Goal: Task Accomplishment & Management: Manage account settings

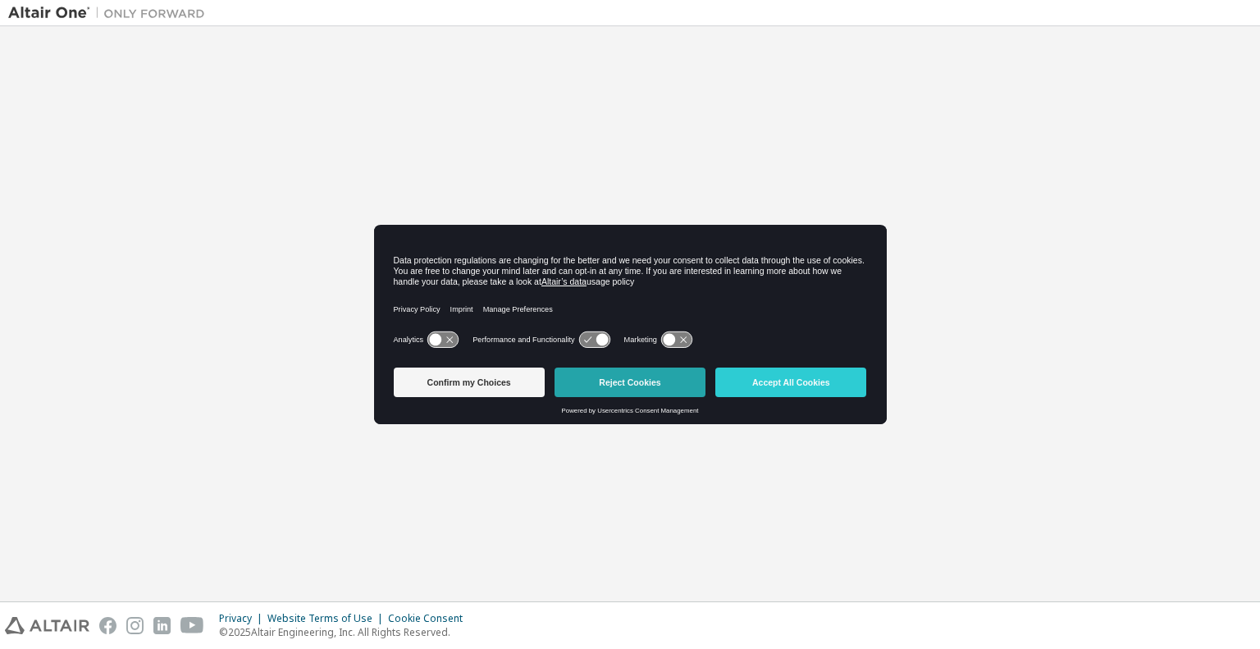
click at [662, 386] on button "Reject Cookies" at bounding box center [630, 382] width 151 height 30
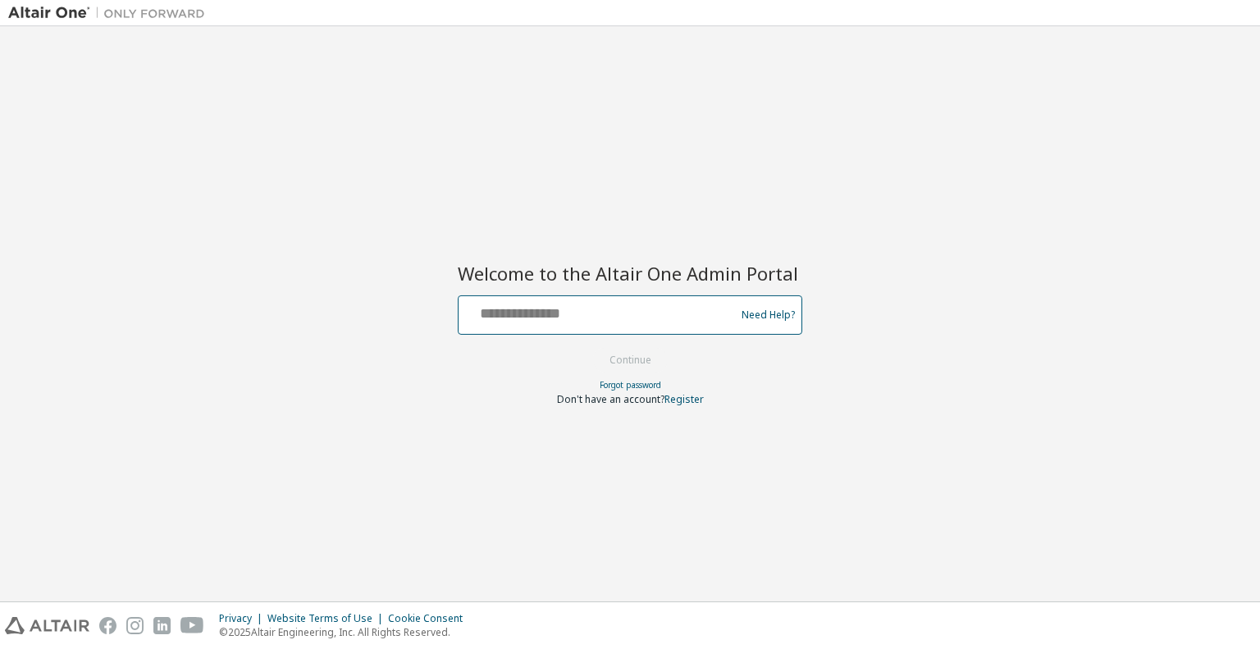
click at [564, 318] on input "text" at bounding box center [599, 311] width 268 height 24
type input "**********"
click at [592, 348] on button "Continue" at bounding box center [630, 360] width 76 height 25
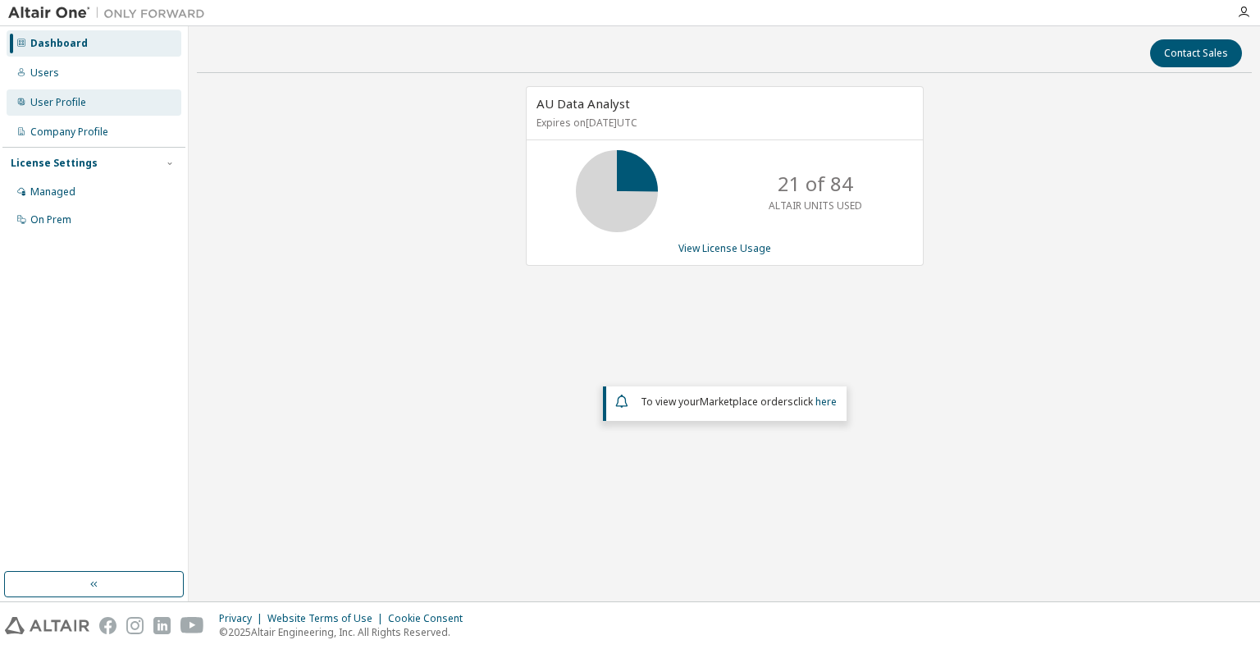
click at [46, 103] on div "User Profile" at bounding box center [58, 102] width 56 height 13
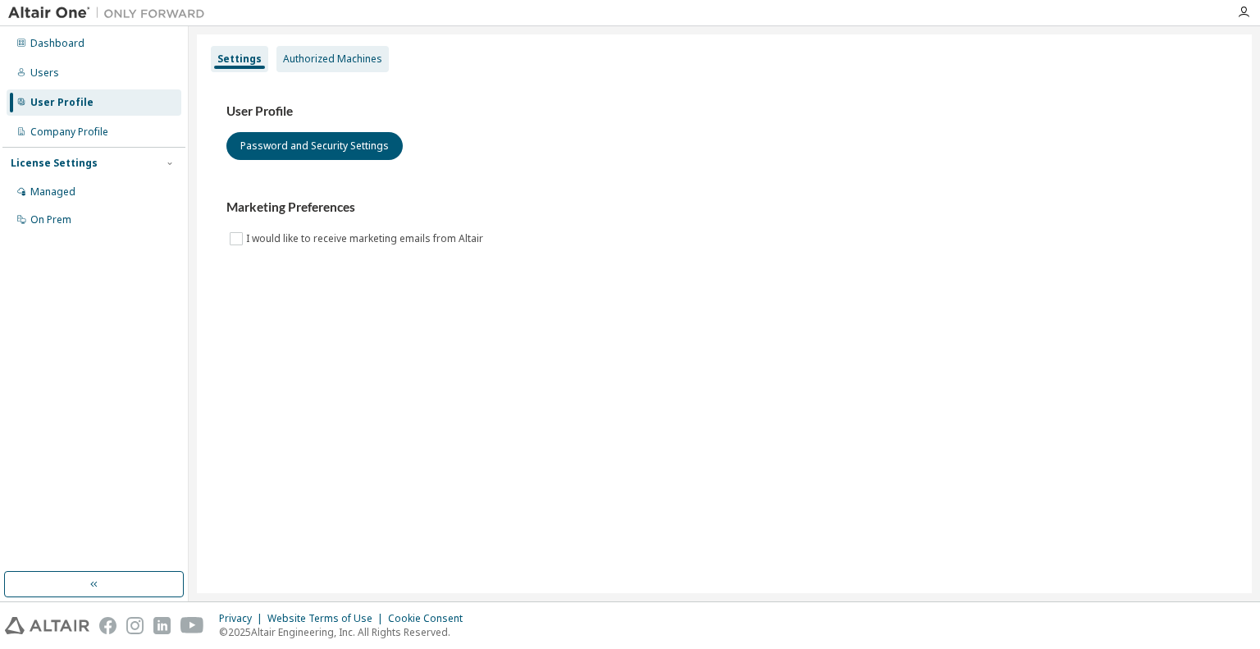
click at [331, 58] on div "Authorized Machines" at bounding box center [332, 58] width 99 height 13
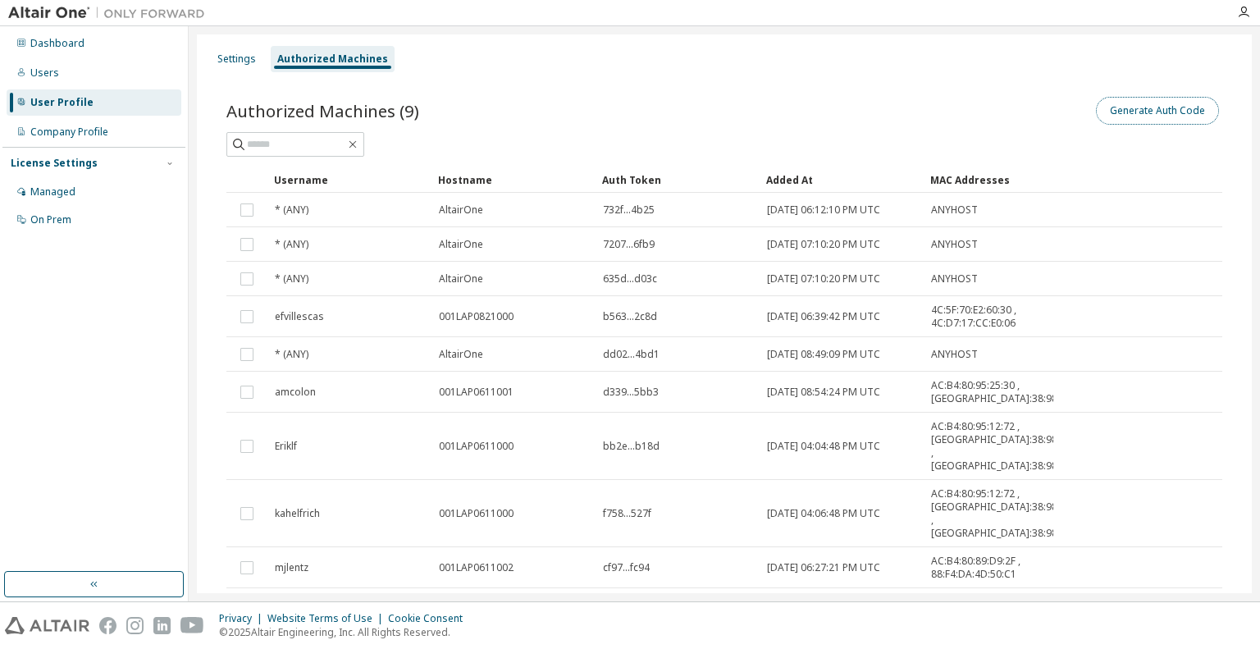
click at [1157, 101] on button "Generate Auth Code" at bounding box center [1157, 111] width 123 height 28
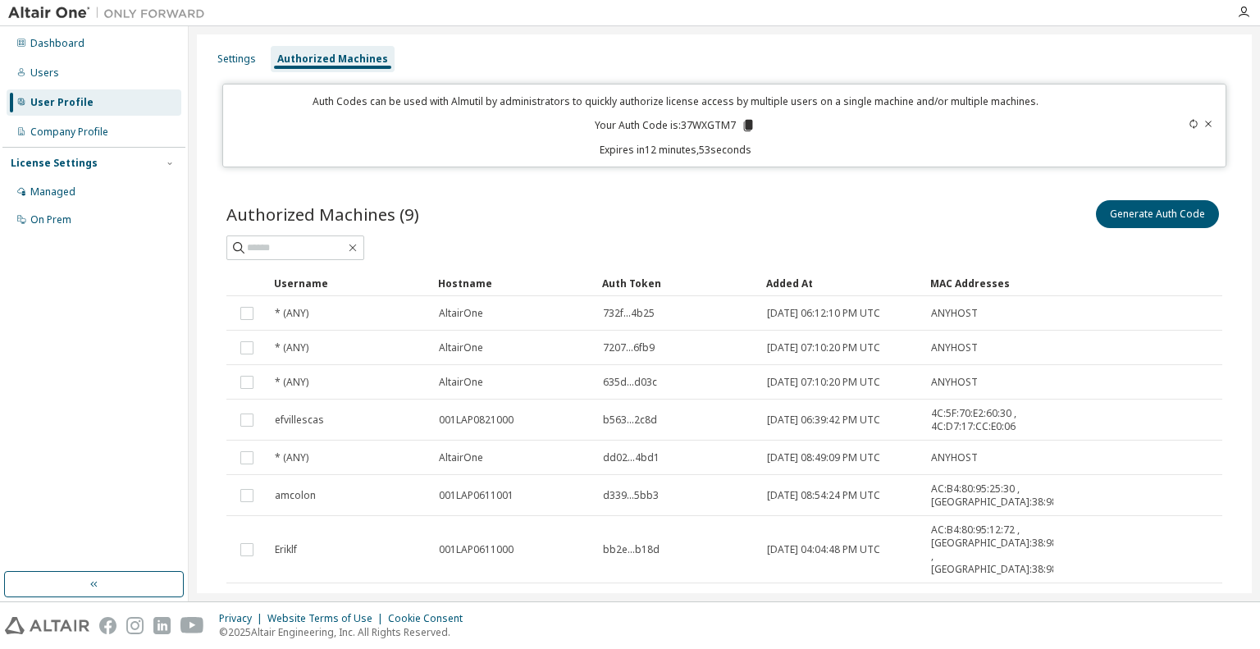
click at [1203, 122] on icon at bounding box center [1208, 124] width 10 height 10
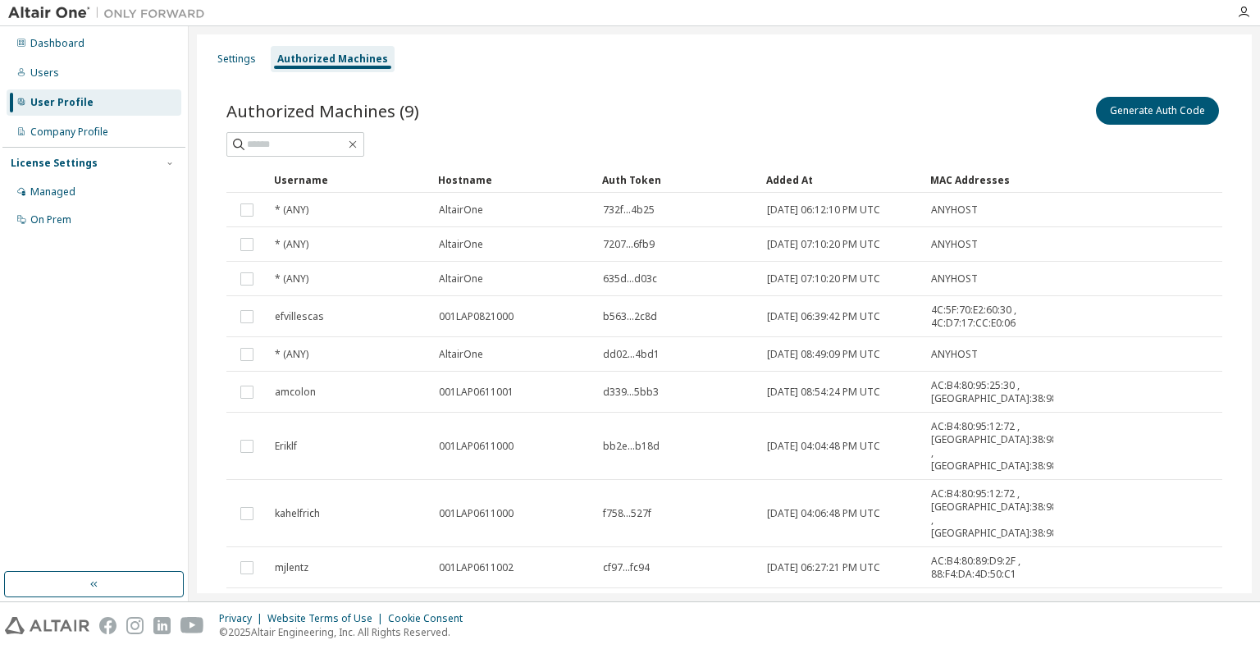
scroll to position [52, 0]
